Goal: Navigation & Orientation: Find specific page/section

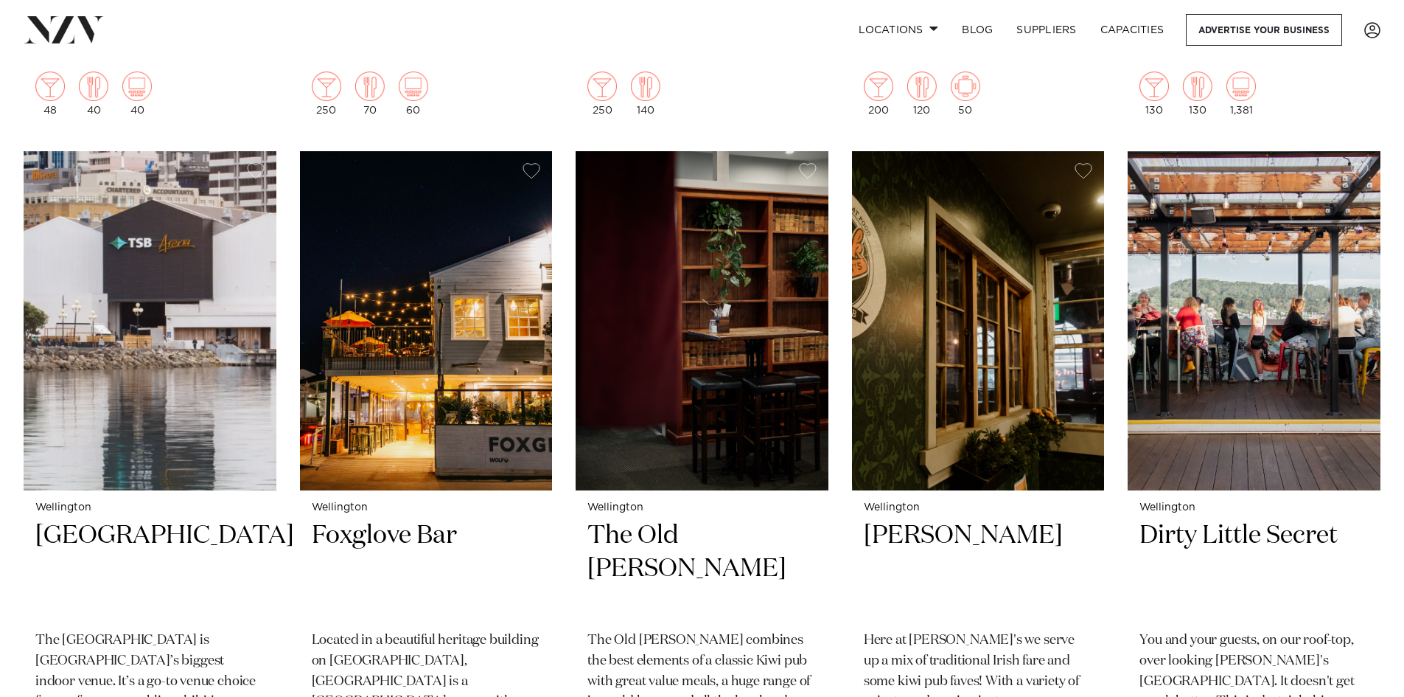
scroll to position [5160, 0]
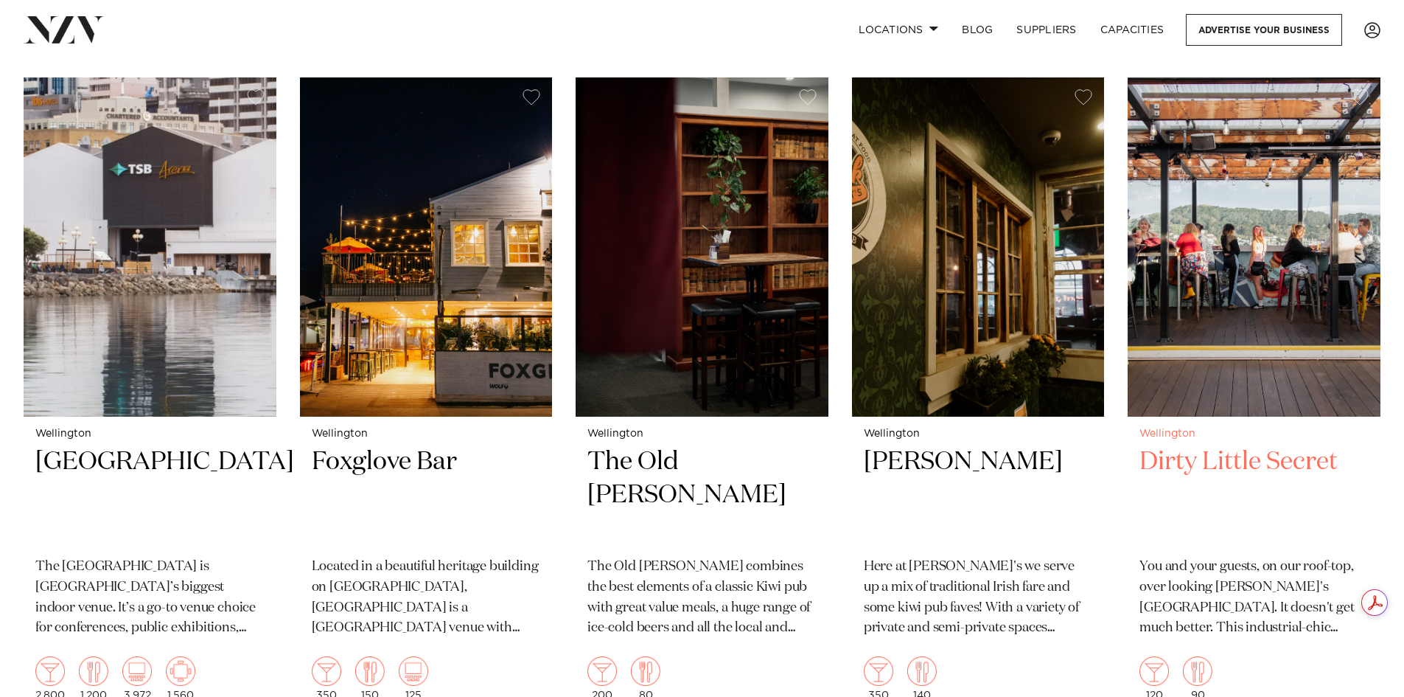
click at [1285, 451] on h2 "Dirty Little Secret" at bounding box center [1254, 495] width 229 height 100
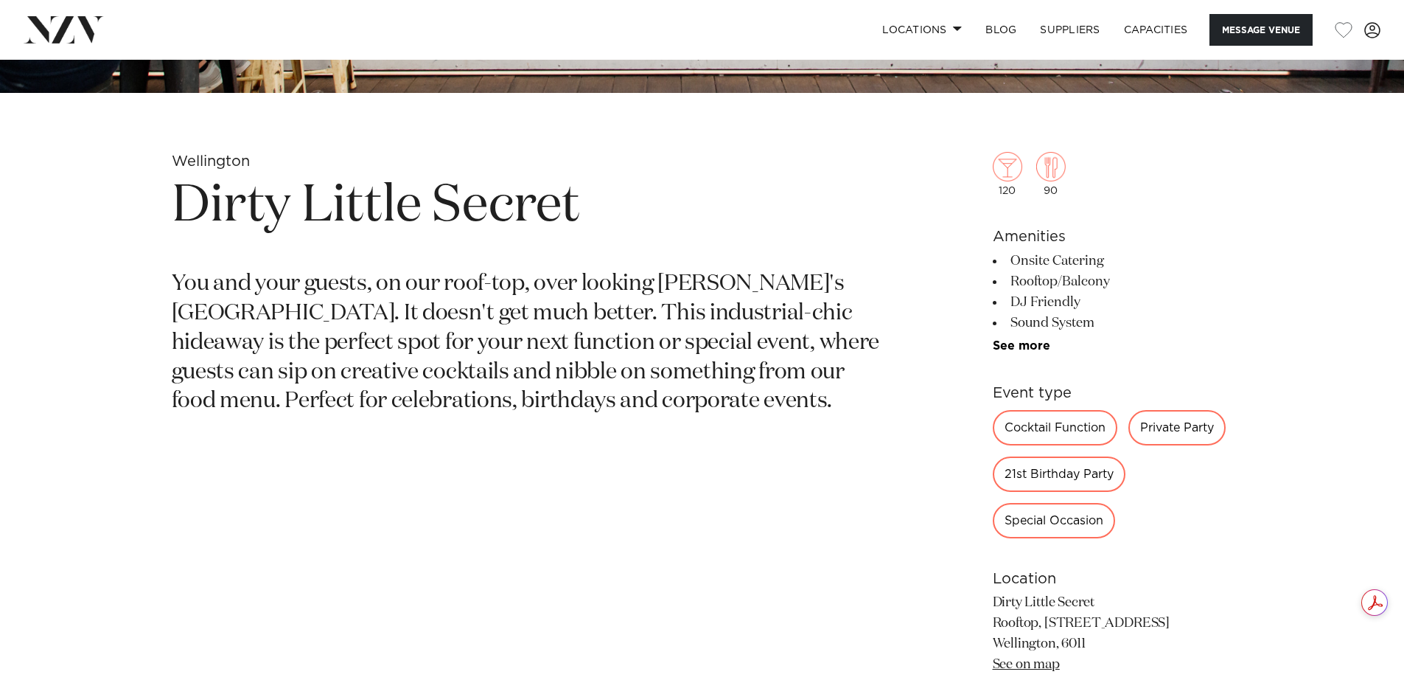
scroll to position [737, 0]
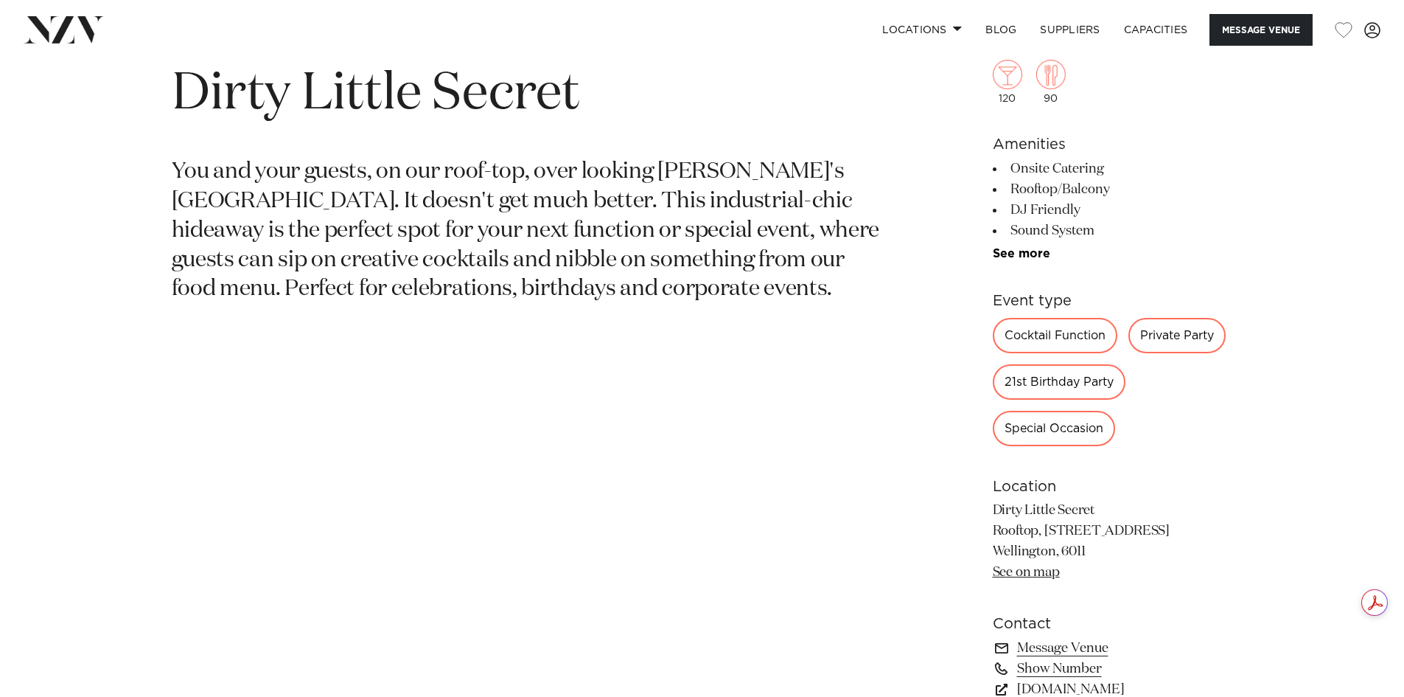
click at [1180, 334] on div "Private Party" at bounding box center [1177, 335] width 97 height 35
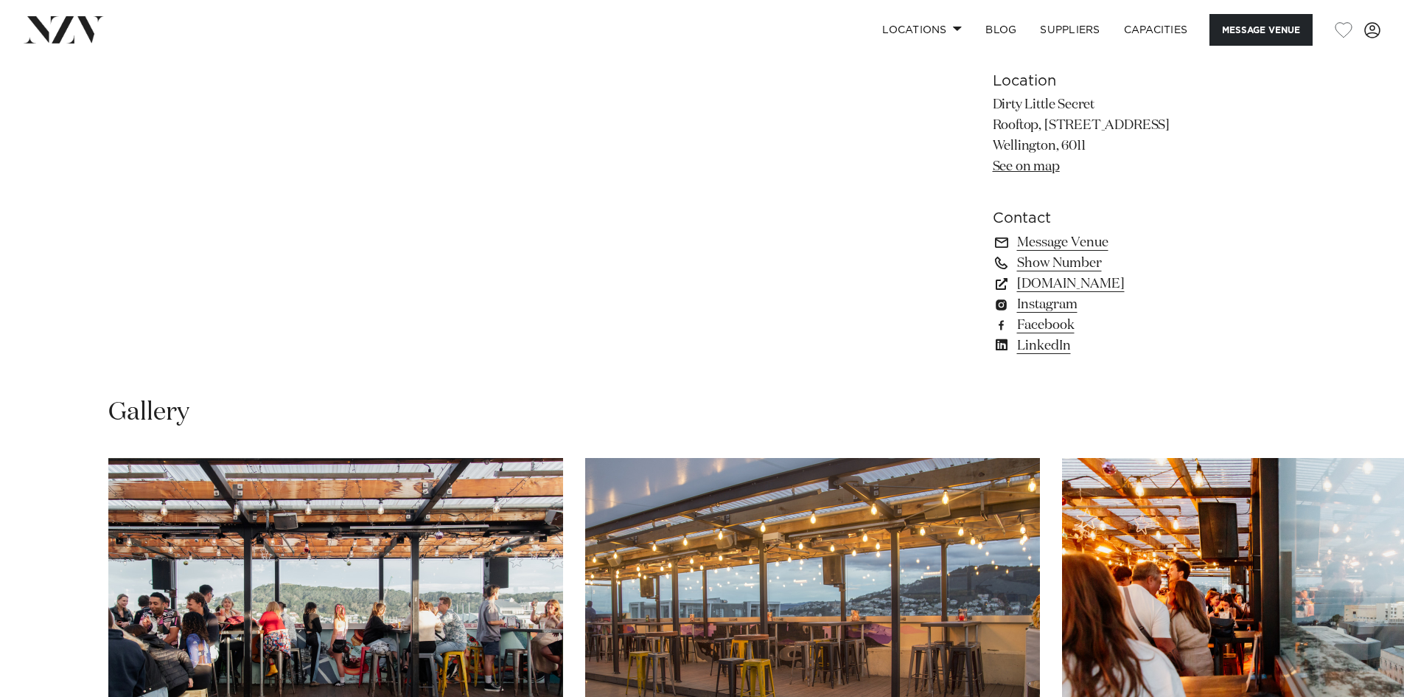
scroll to position [1179, 0]
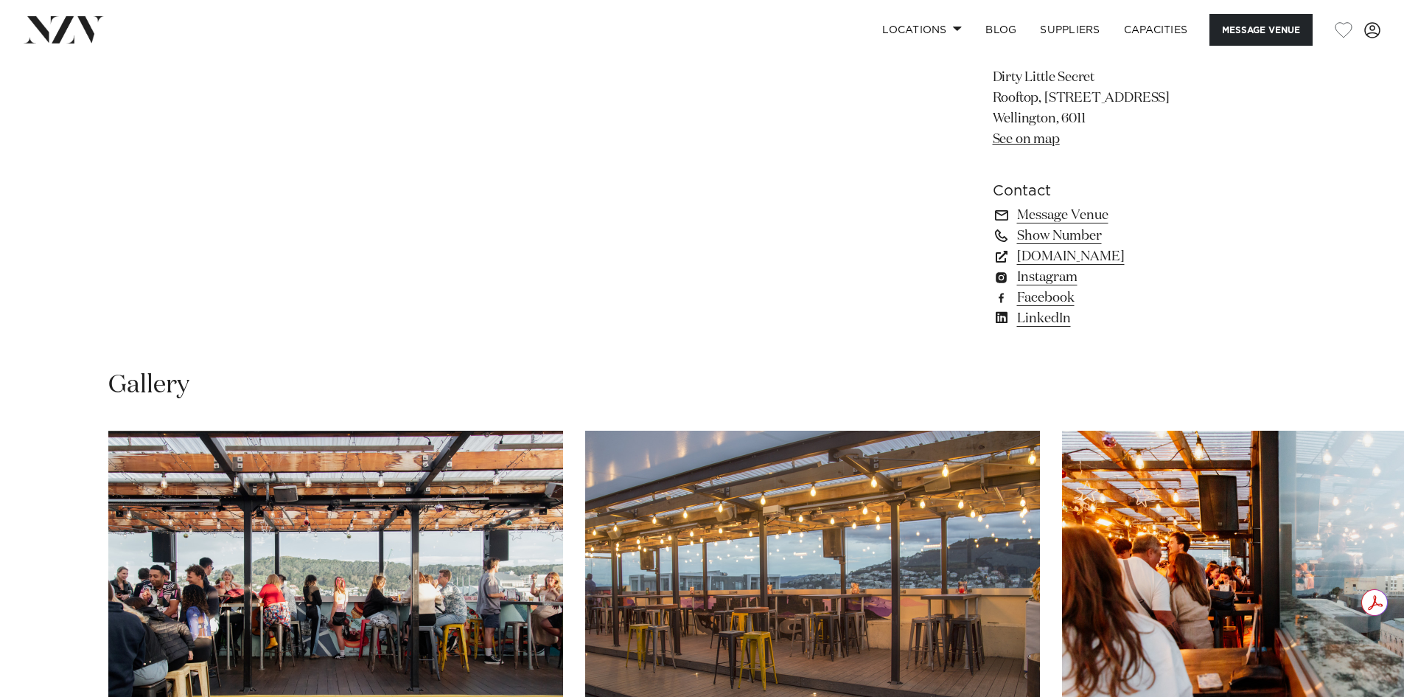
click at [1049, 438] on div at bounding box center [702, 597] width 1188 height 334
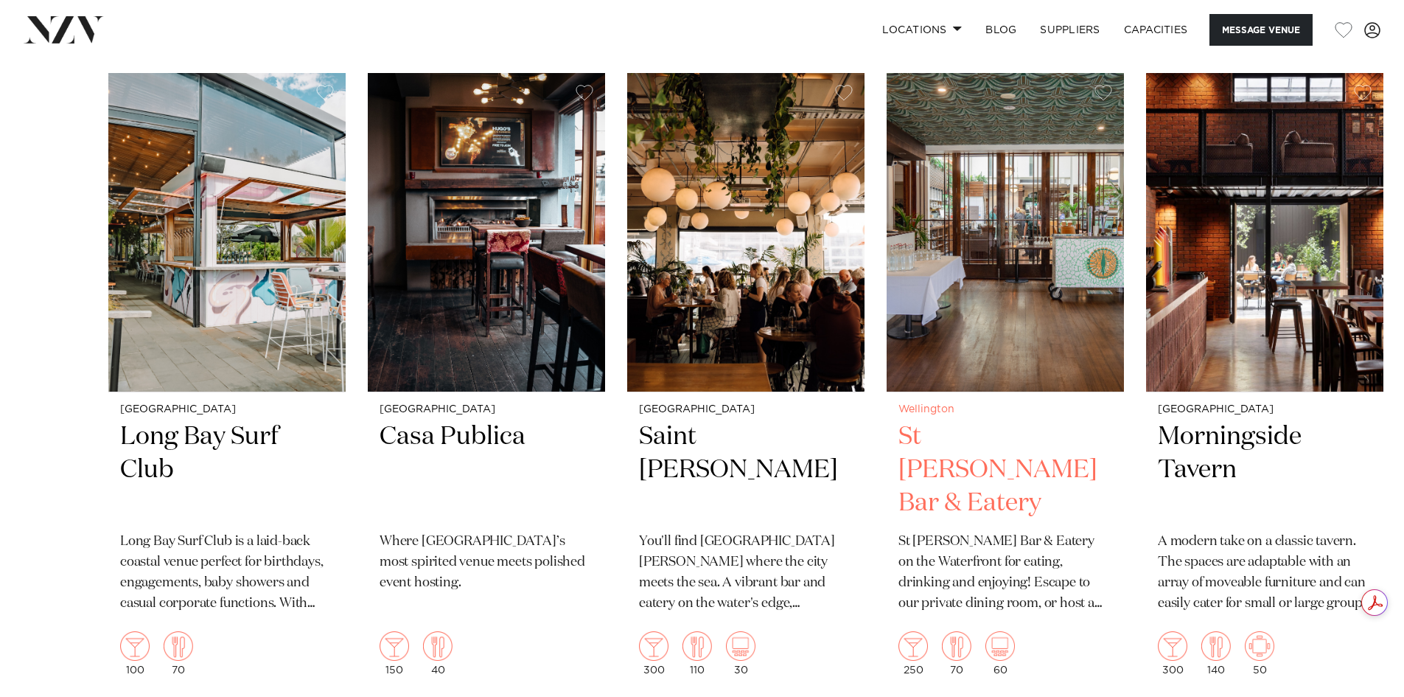
scroll to position [2064, 0]
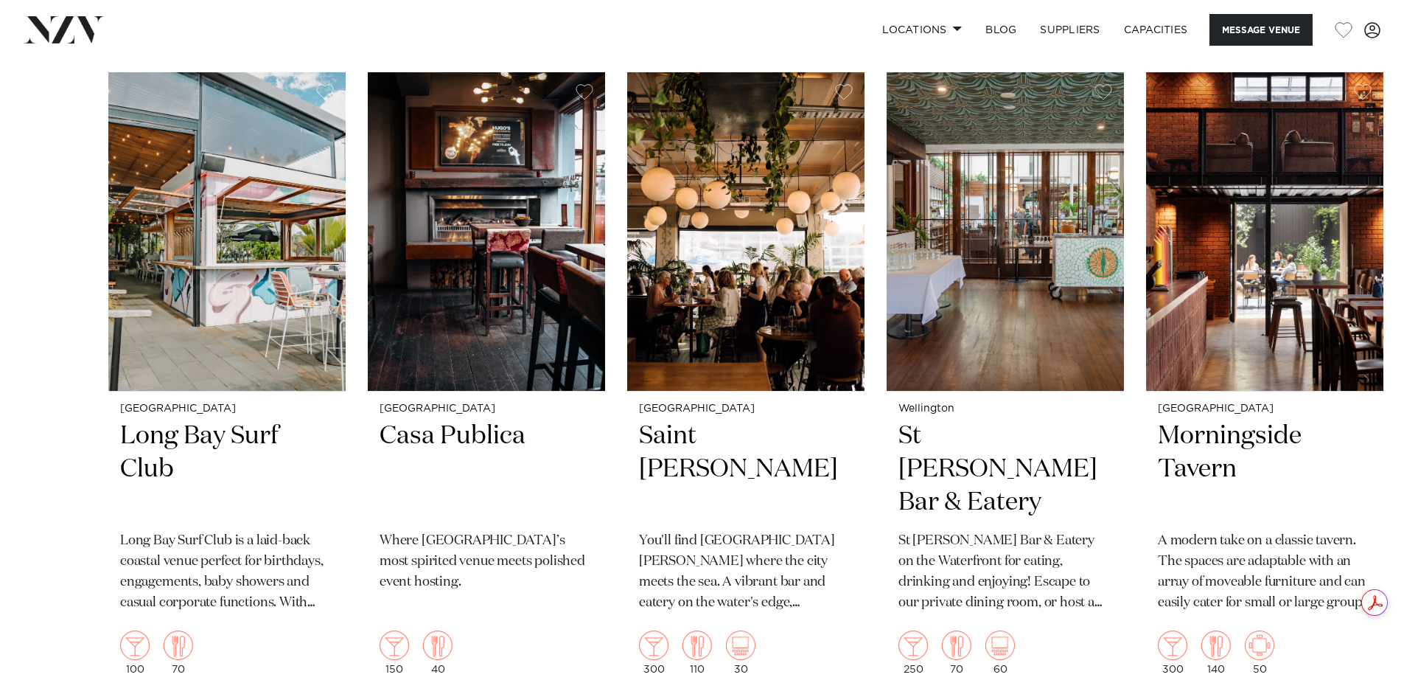
click at [874, 369] on div "Auckland Long Bay Surf Club Long Bay Surf Club is a laid-back coastal venue per…" at bounding box center [702, 379] width 1188 height 614
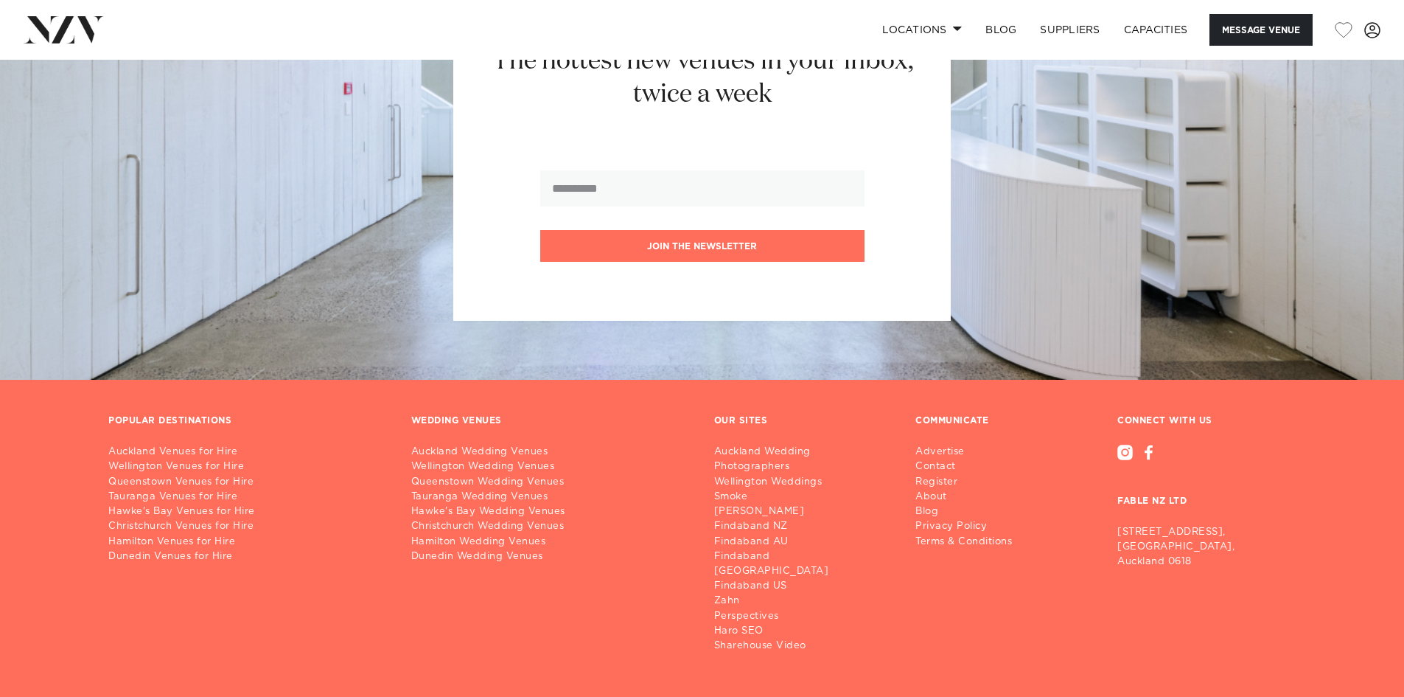
scroll to position [3009, 0]
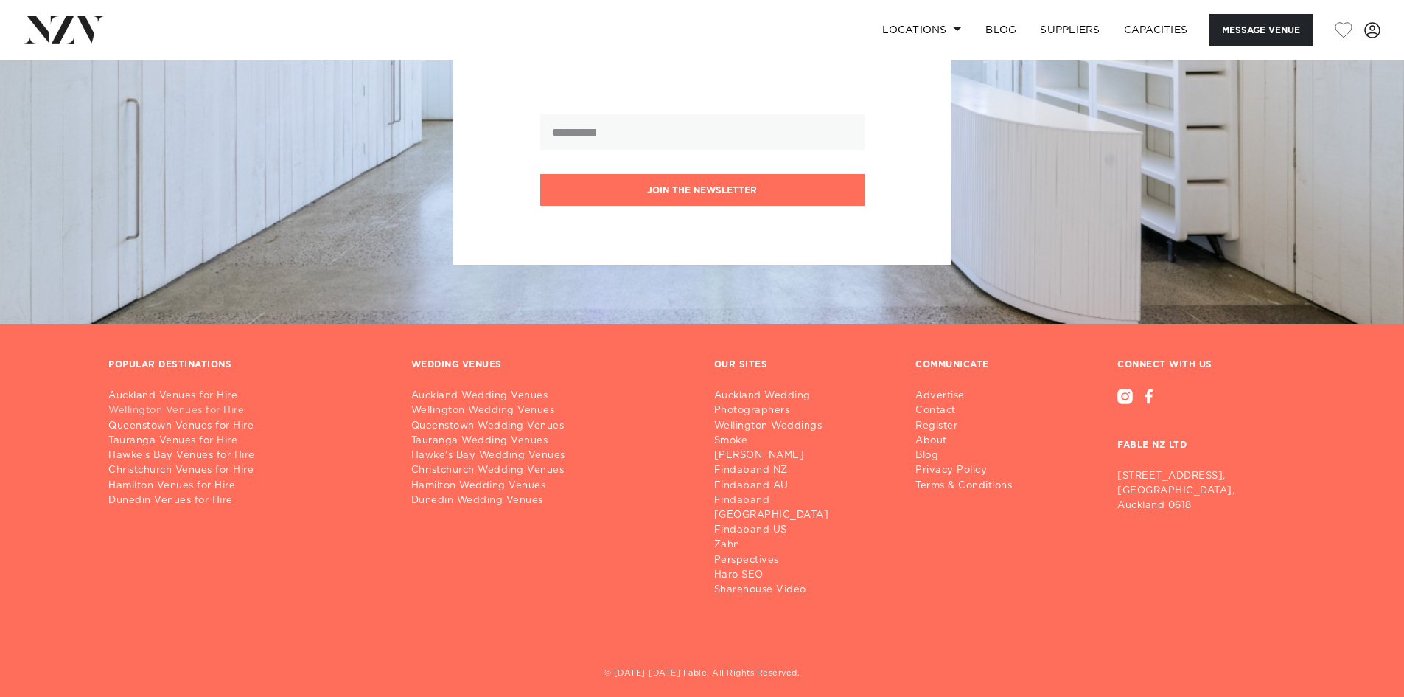
click at [161, 410] on link "Wellington Venues for Hire" at bounding box center [247, 410] width 279 height 15
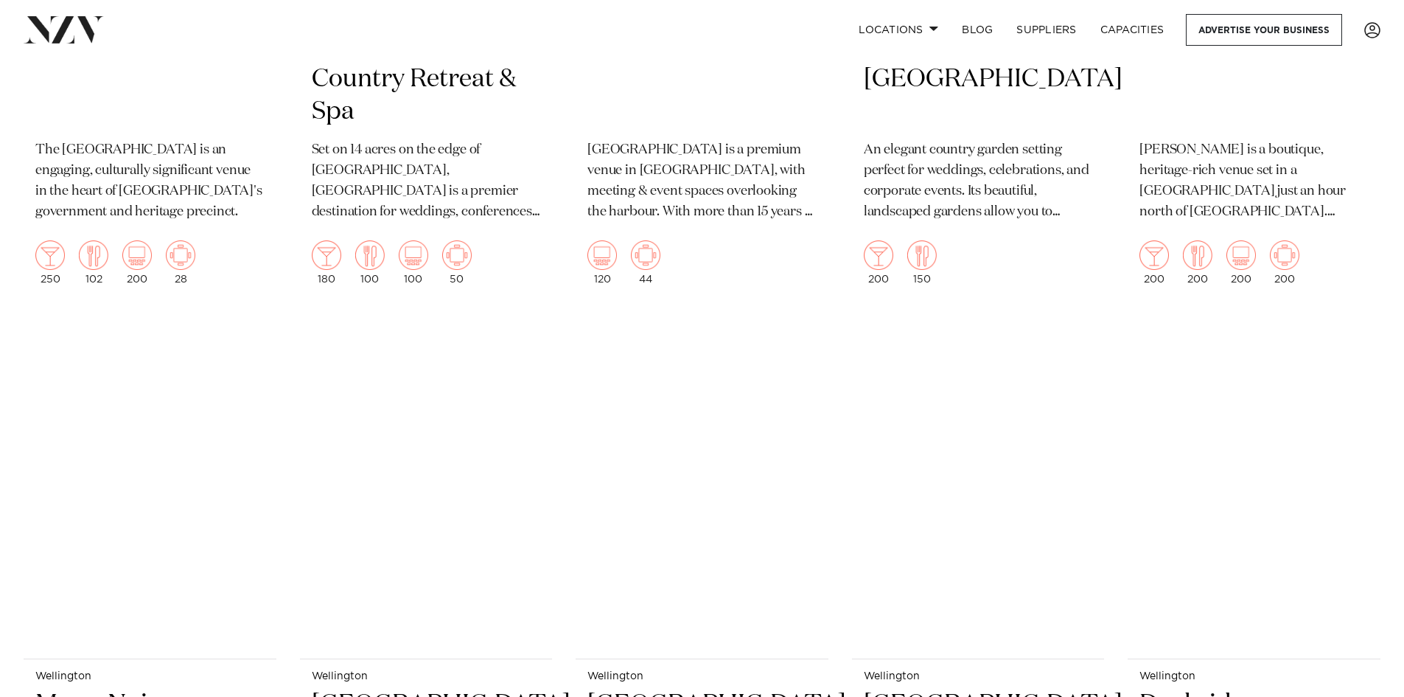
scroll to position [2949, 0]
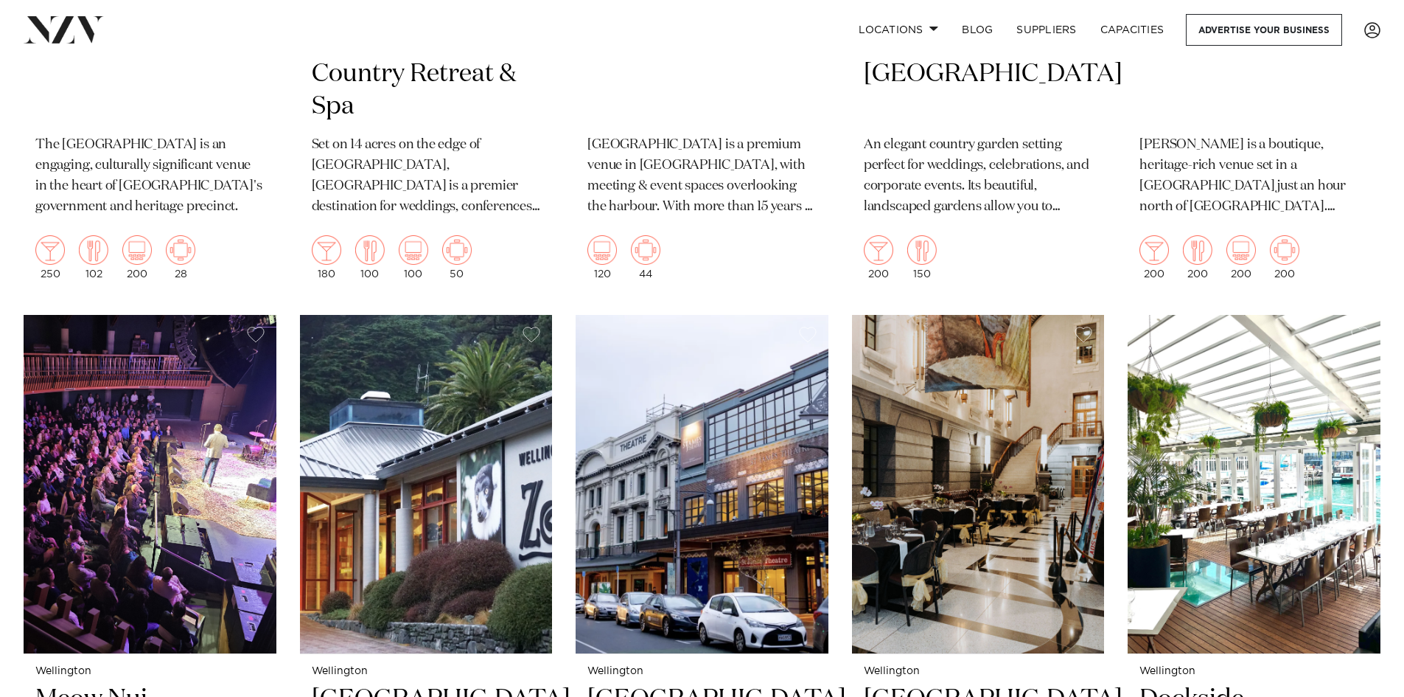
click at [285, 332] on div "[GEOGRAPHIC_DATA] Atura [GEOGRAPHIC_DATA] A streamlined experience awaits you a…" at bounding box center [702, 632] width 1357 height 5900
click at [285, 330] on div "[GEOGRAPHIC_DATA] Atura [GEOGRAPHIC_DATA] A streamlined experience awaits you a…" at bounding box center [702, 632] width 1357 height 5900
click at [285, 329] on div "[GEOGRAPHIC_DATA] Atura [GEOGRAPHIC_DATA] A streamlined experience awaits you a…" at bounding box center [702, 632] width 1357 height 5900
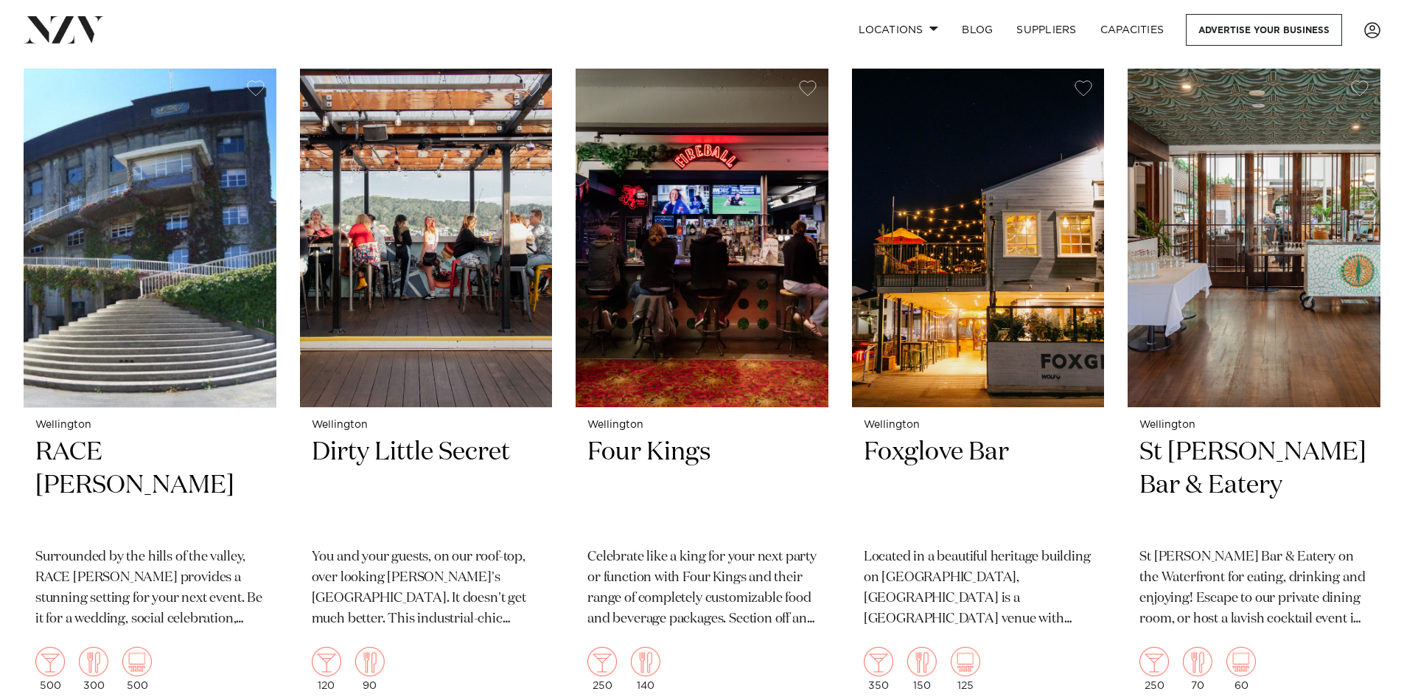
scroll to position [4570, 0]
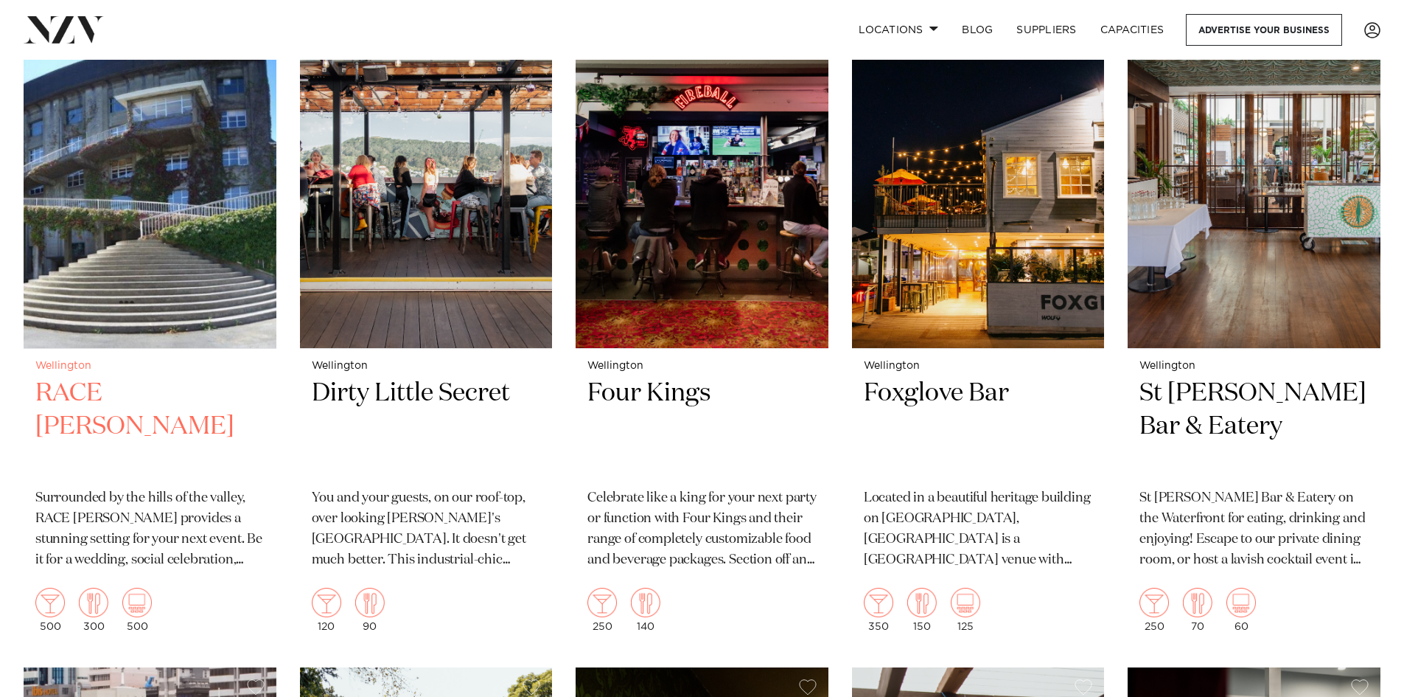
click at [181, 396] on h2 "RACE [PERSON_NAME]" at bounding box center [149, 427] width 229 height 100
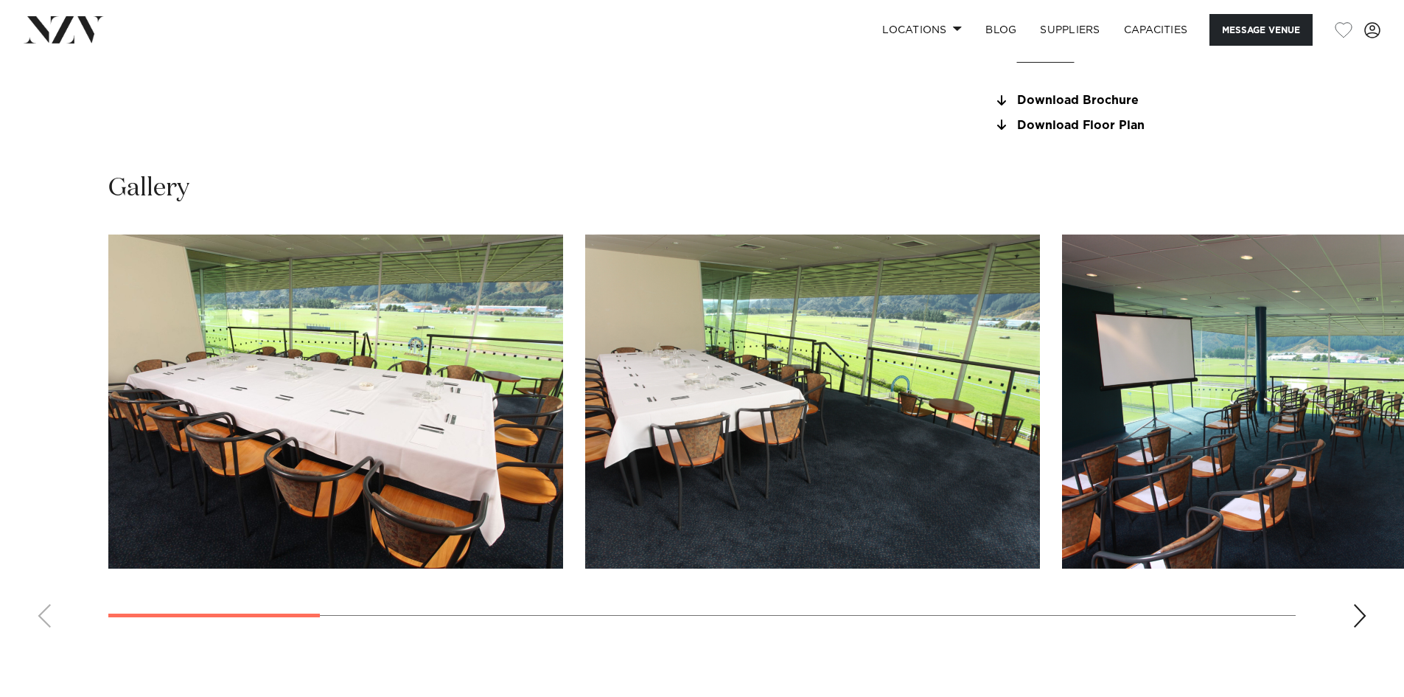
scroll to position [1474, 0]
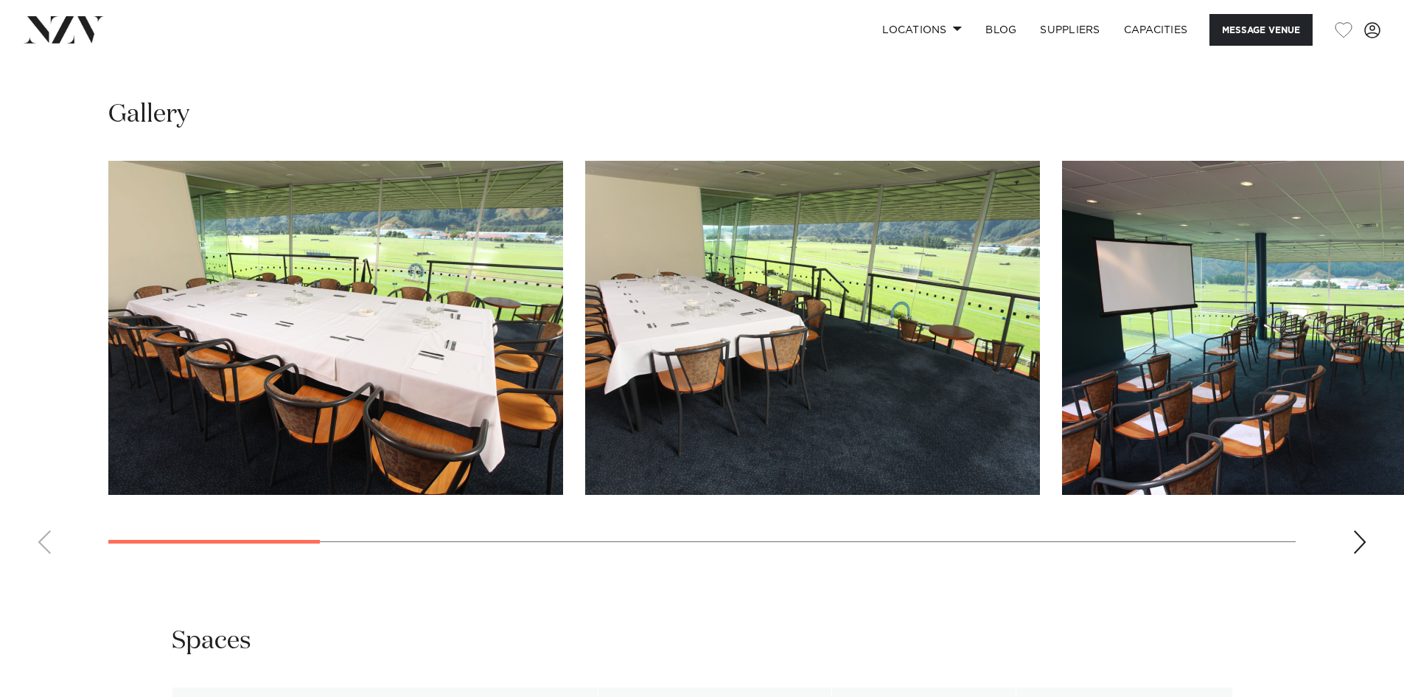
click at [403, 337] on img "1 / 14" at bounding box center [335, 328] width 455 height 334
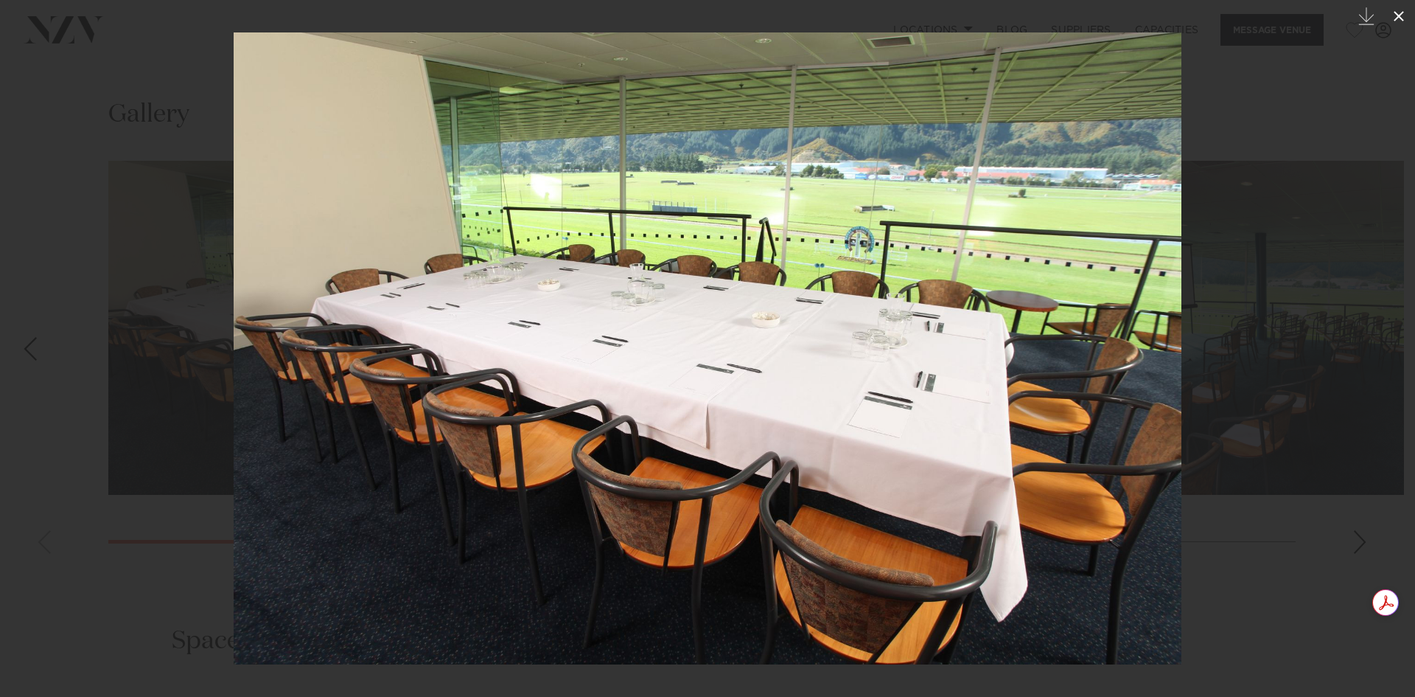
click at [1404, 14] on icon at bounding box center [1399, 16] width 18 height 18
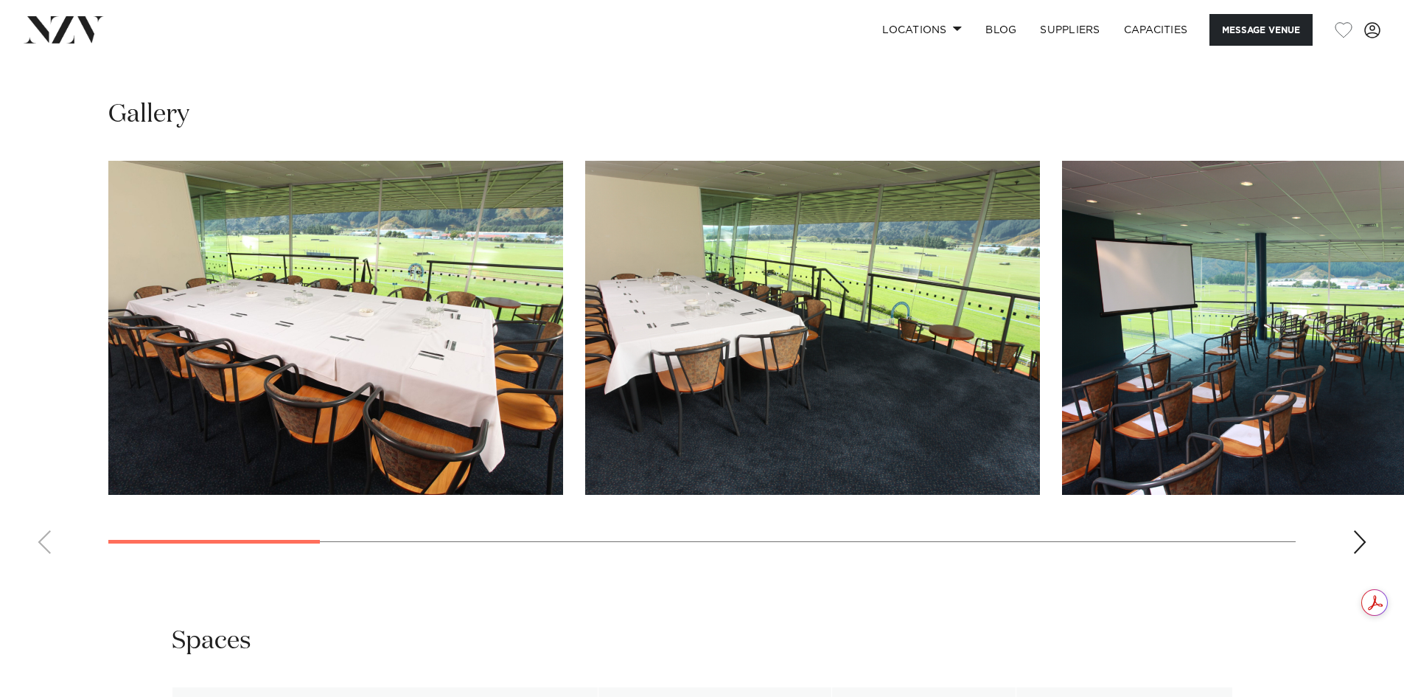
click at [579, 304] on div at bounding box center [702, 328] width 1188 height 334
click at [574, 304] on div at bounding box center [702, 328] width 1188 height 334
click at [575, 298] on div at bounding box center [702, 328] width 1188 height 334
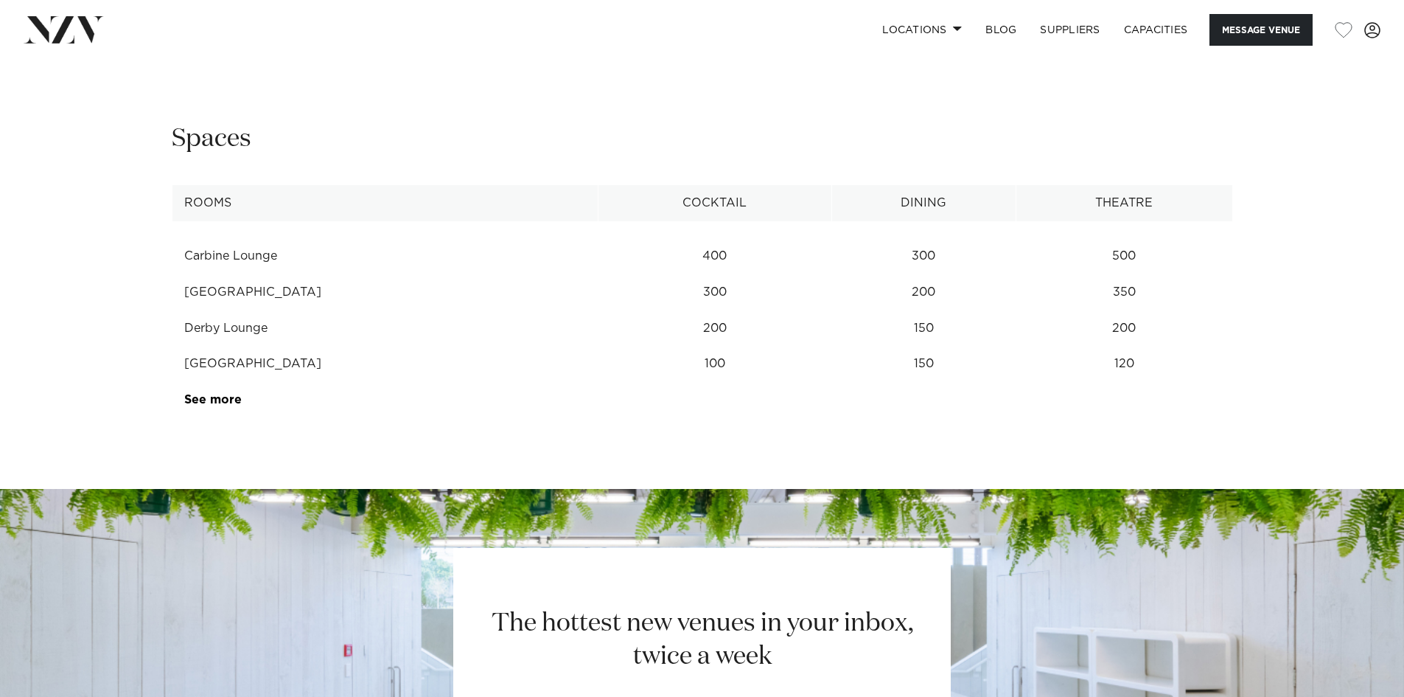
scroll to position [1990, 0]
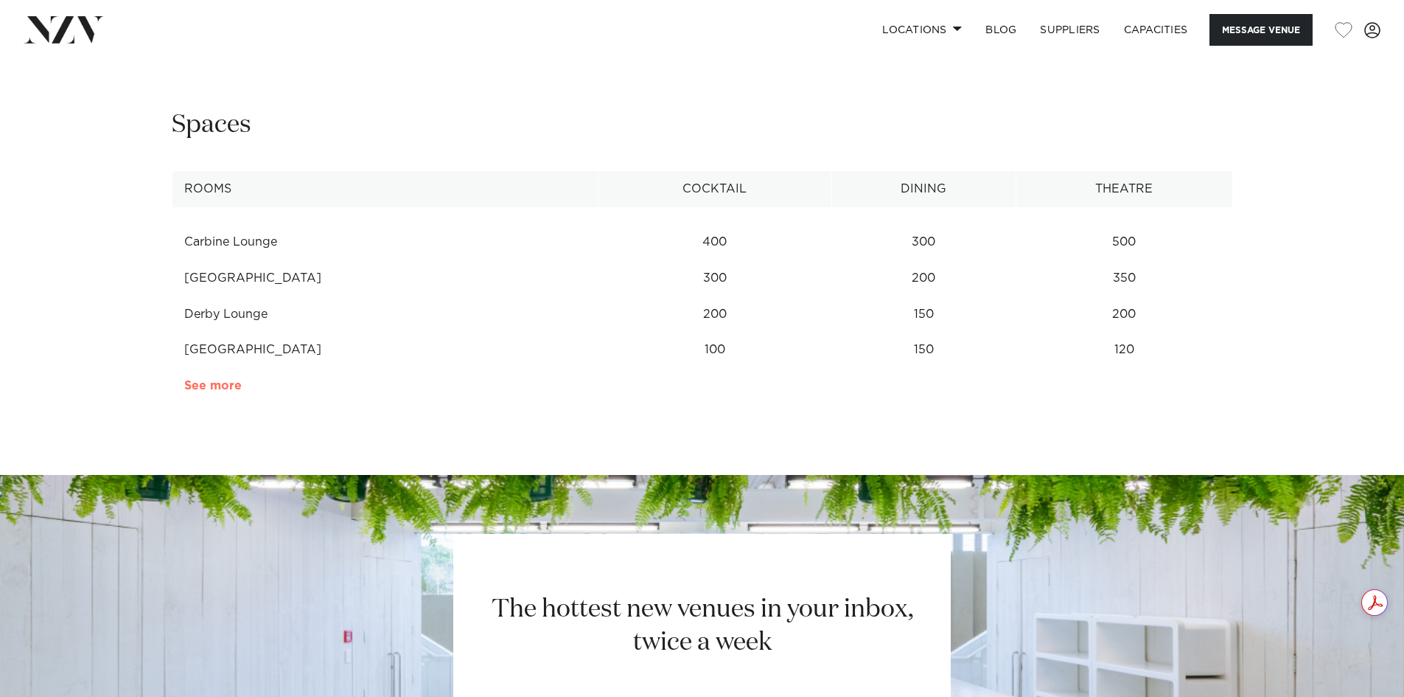
click at [231, 383] on link "See more" at bounding box center [241, 386] width 115 height 12
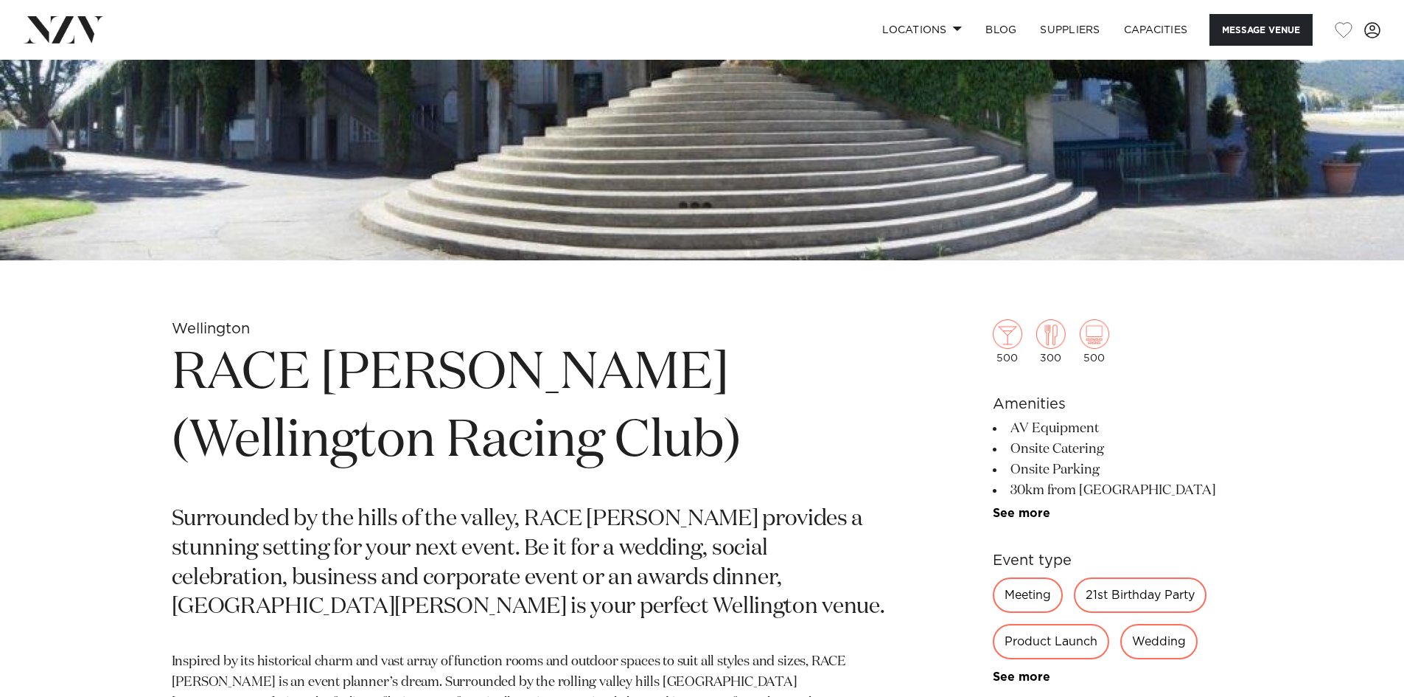
scroll to position [453, 0]
